Goal: Task Accomplishment & Management: Use online tool/utility

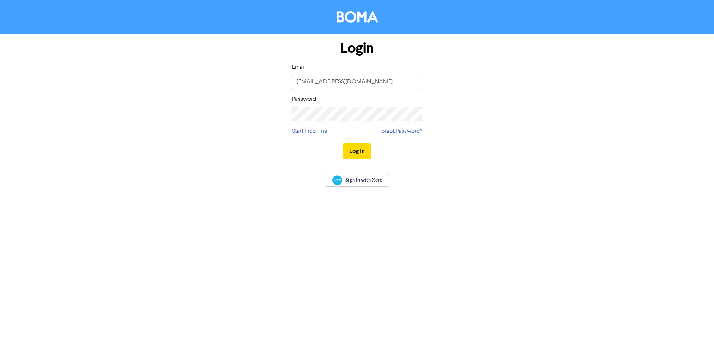
type input "[EMAIL_ADDRESS][DOMAIN_NAME]"
click at [351, 151] on button "Log In" at bounding box center [357, 151] width 28 height 16
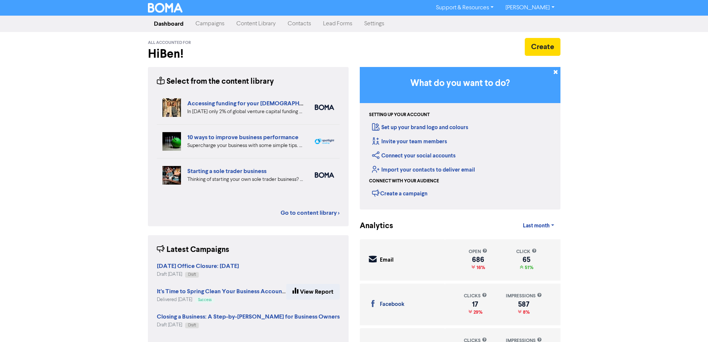
click at [302, 25] on link "Contacts" at bounding box center [299, 23] width 35 height 15
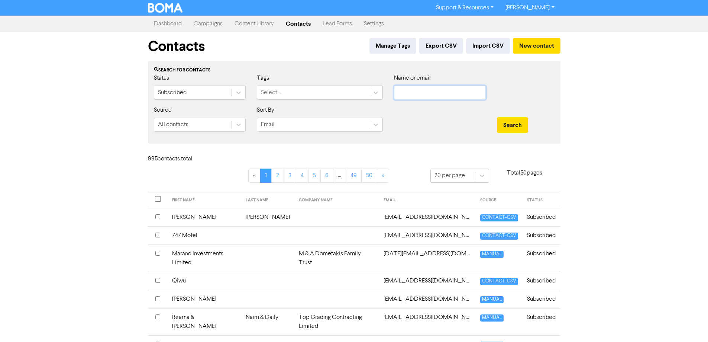
drag, startPoint x: 420, startPoint y: 95, endPoint x: 413, endPoint y: 93, distance: 8.2
click at [420, 95] on input "text" at bounding box center [440, 93] width 92 height 14
type input "[PERSON_NAME]"
click at [497, 117] on button "Search" at bounding box center [512, 125] width 31 height 16
